Goal: Entertainment & Leisure: Consume media (video, audio)

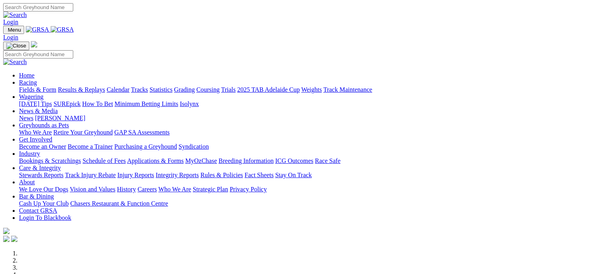
click at [100, 86] on link "Results & Replays" at bounding box center [81, 89] width 47 height 7
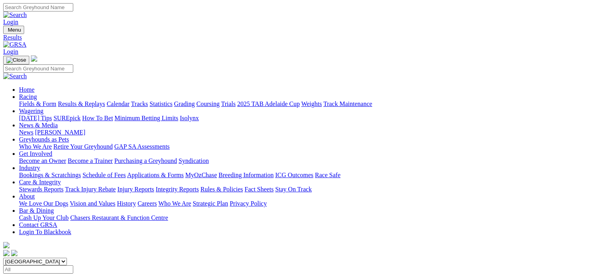
click at [95, 274] on div "SUMMARY 9 races" at bounding box center [299, 277] width 592 height 7
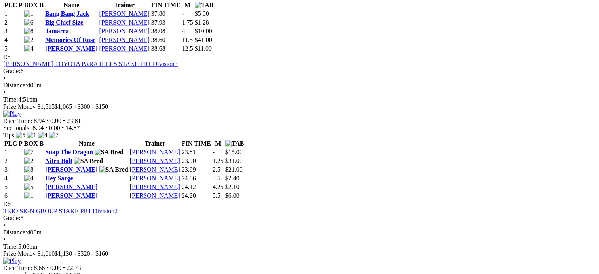
scroll to position [882, 0]
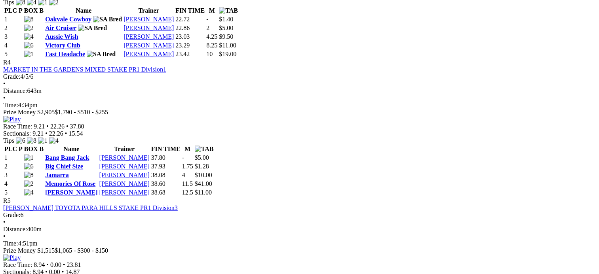
scroll to position [738, 0]
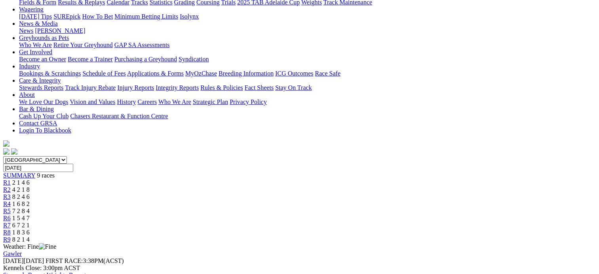
scroll to position [0, 0]
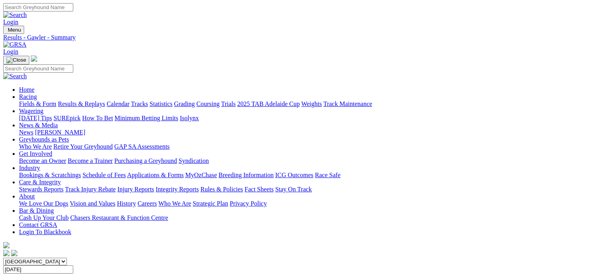
click at [92, 101] on link "Results & Replays" at bounding box center [81, 104] width 47 height 7
click at [35, 274] on span "SUMMARY" at bounding box center [19, 277] width 32 height 7
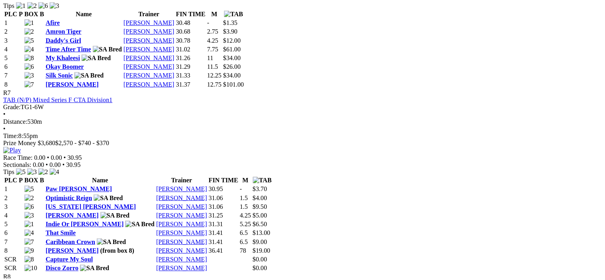
scroll to position [1234, 0]
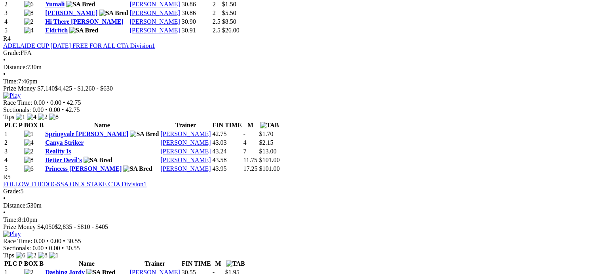
scroll to position [826, 0]
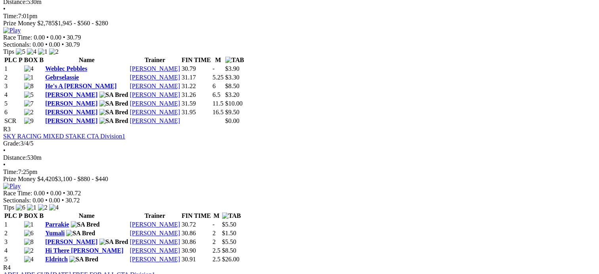
scroll to position [597, 0]
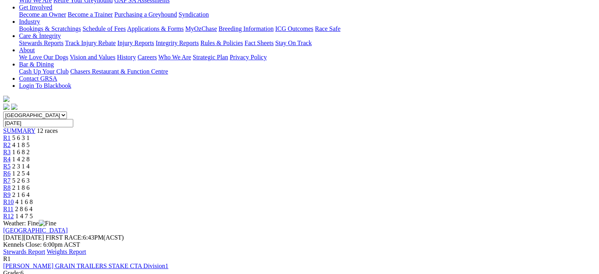
scroll to position [146, 0]
